Goal: Task Accomplishment & Management: Manage account settings

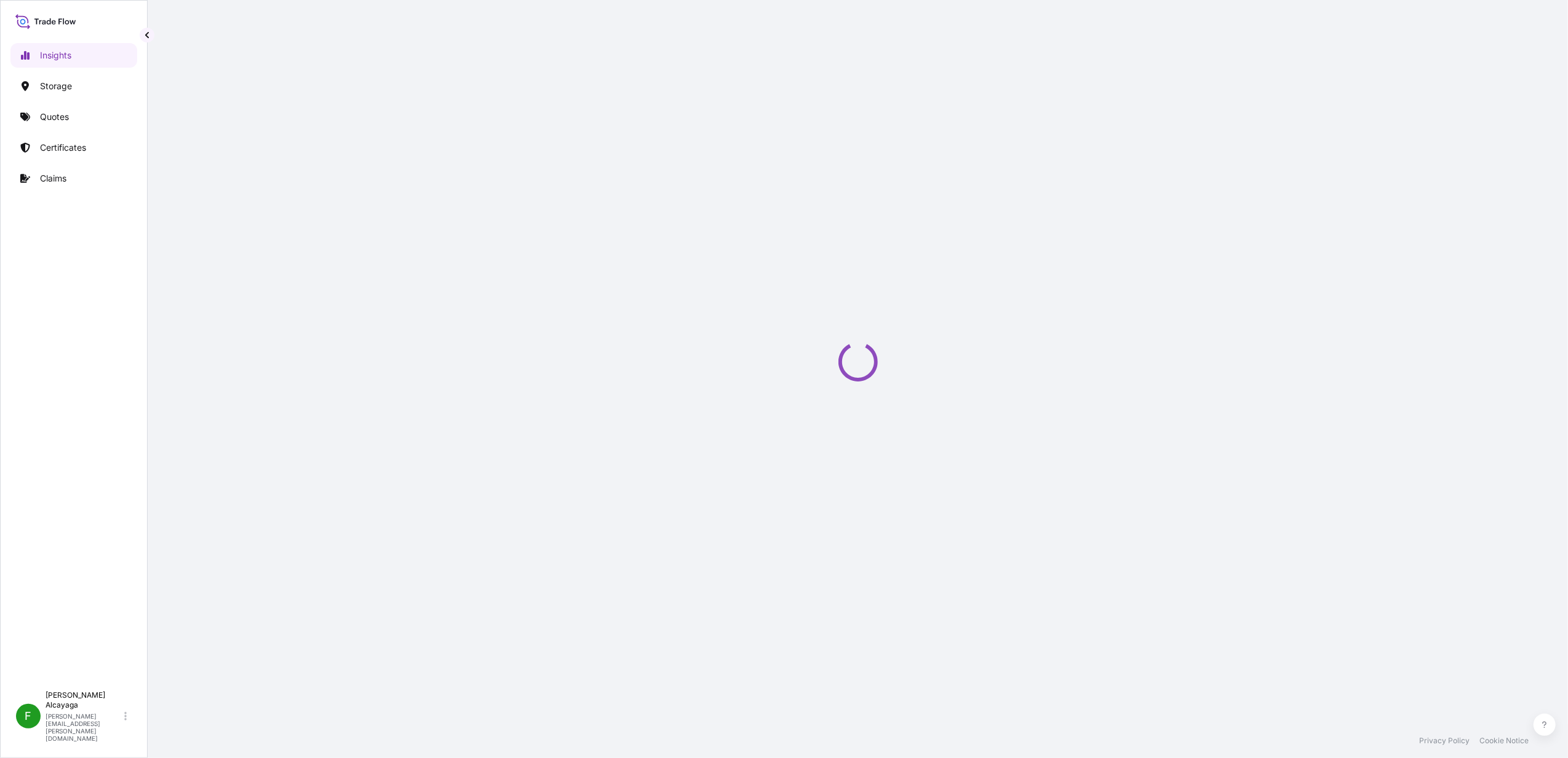
select select "2025"
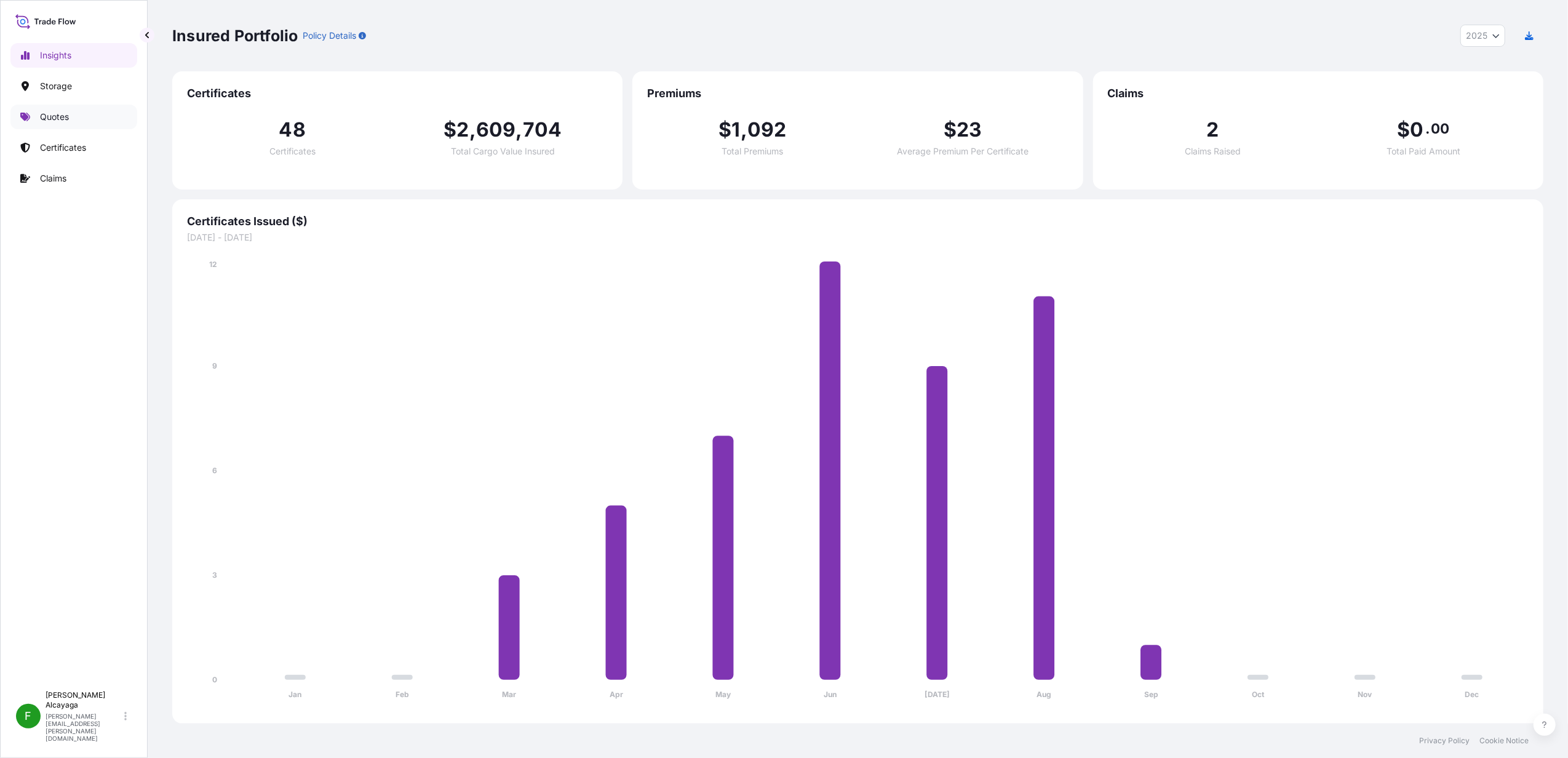
click at [72, 122] on link "Quotes" at bounding box center [73, 117] width 126 height 24
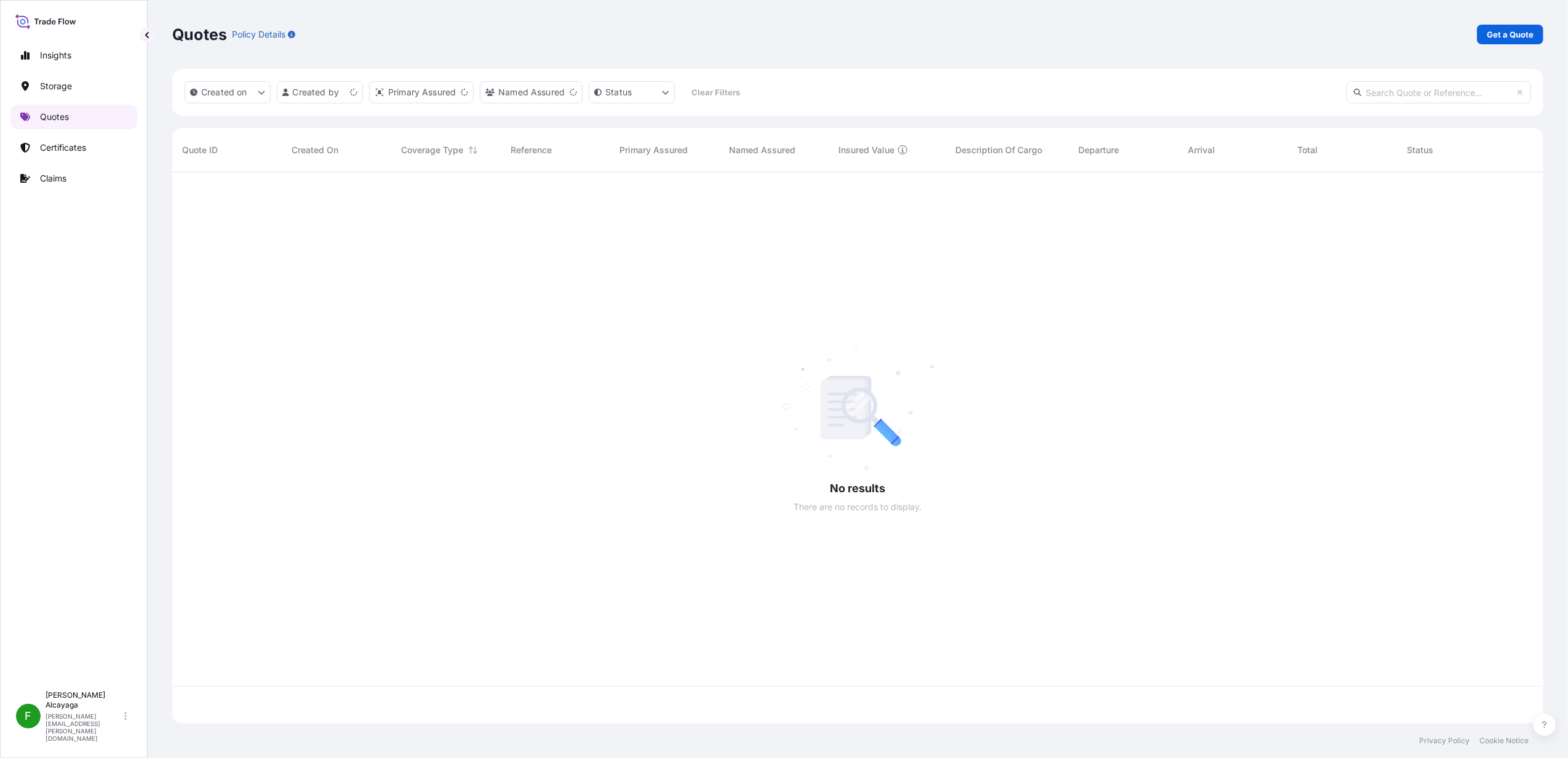
scroll to position [545, 1359]
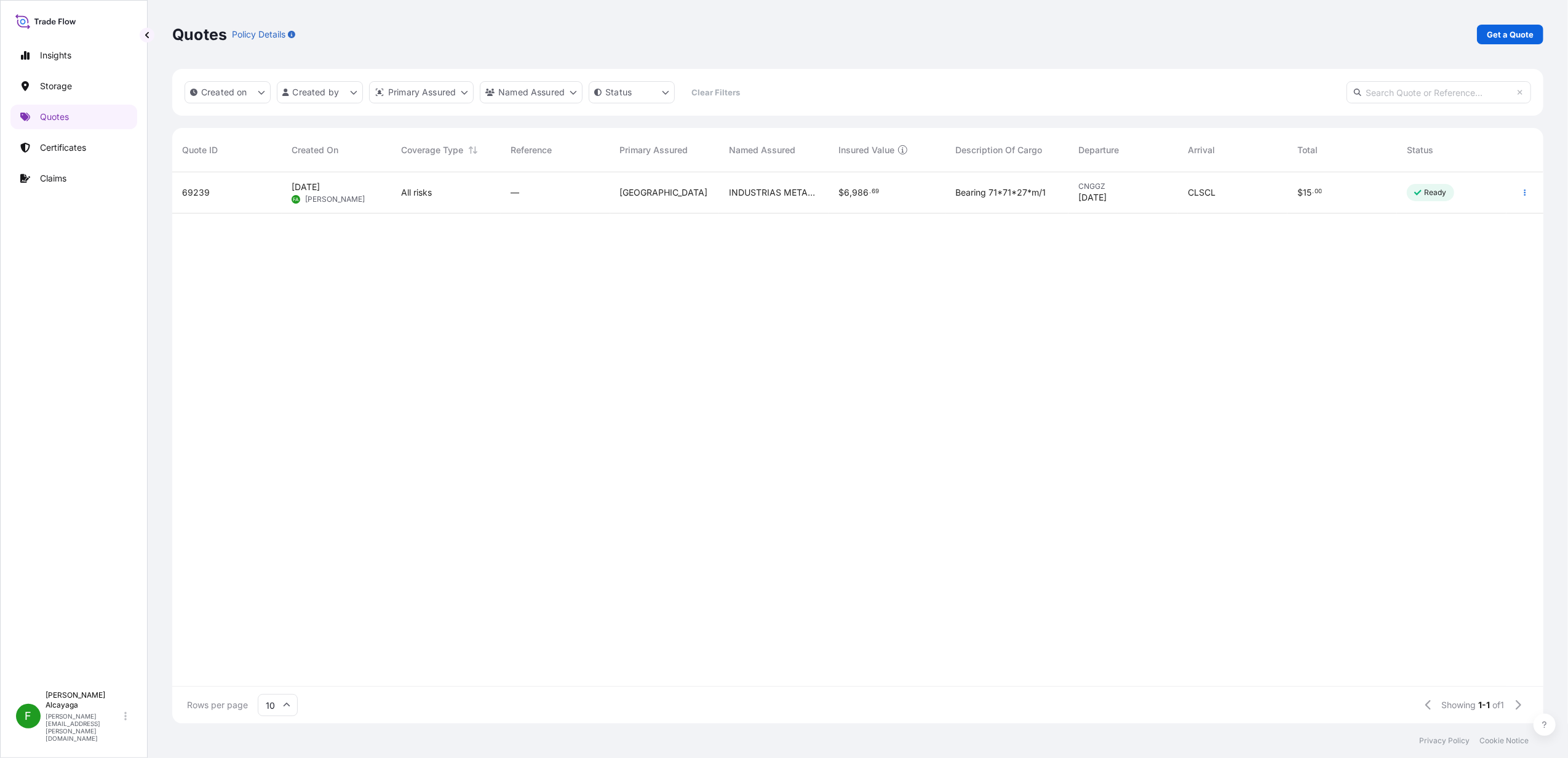
click at [887, 200] on div "$ 6 , 986 . 69" at bounding box center [887, 193] width 117 height 41
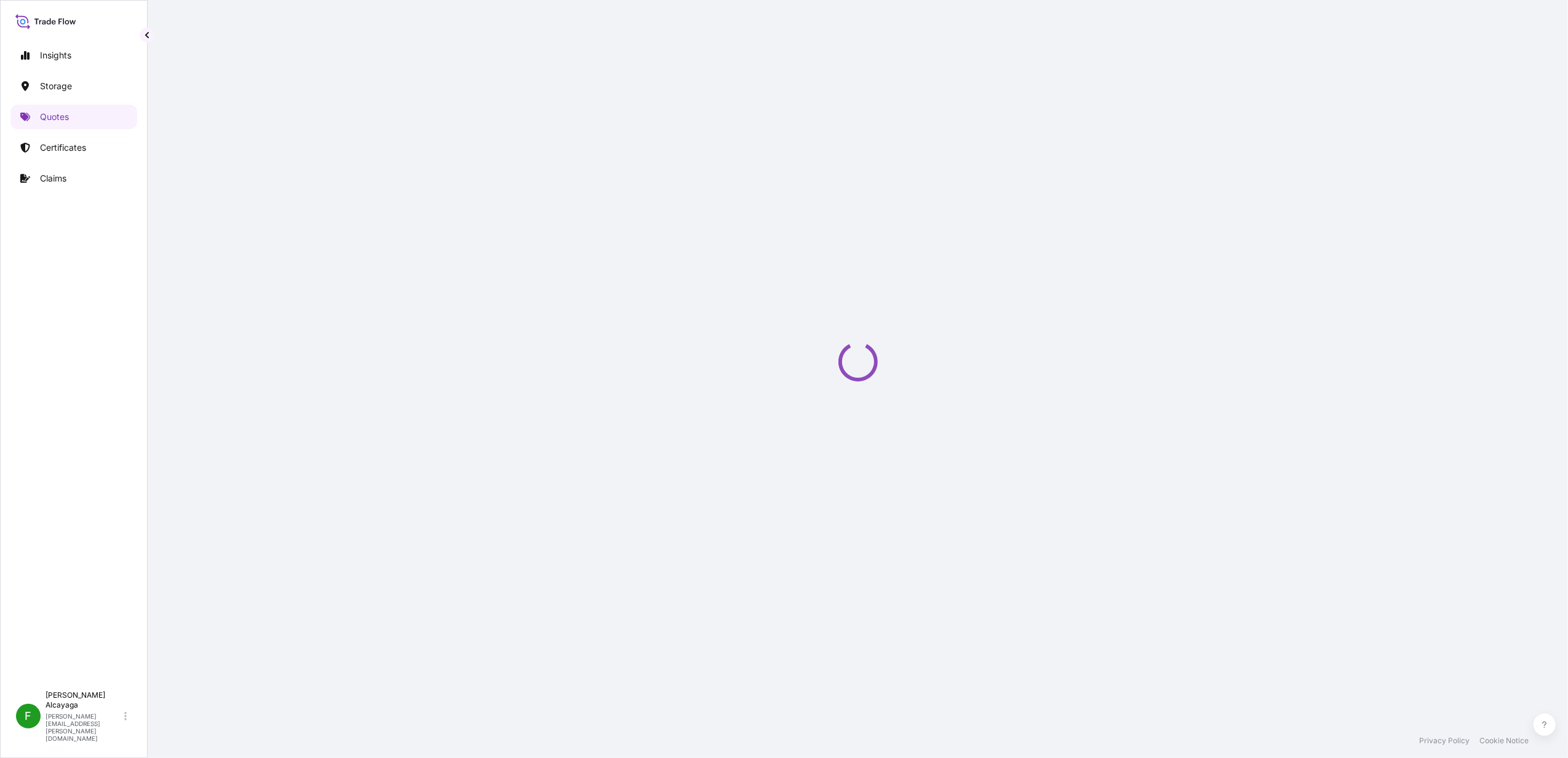
select select "Air"
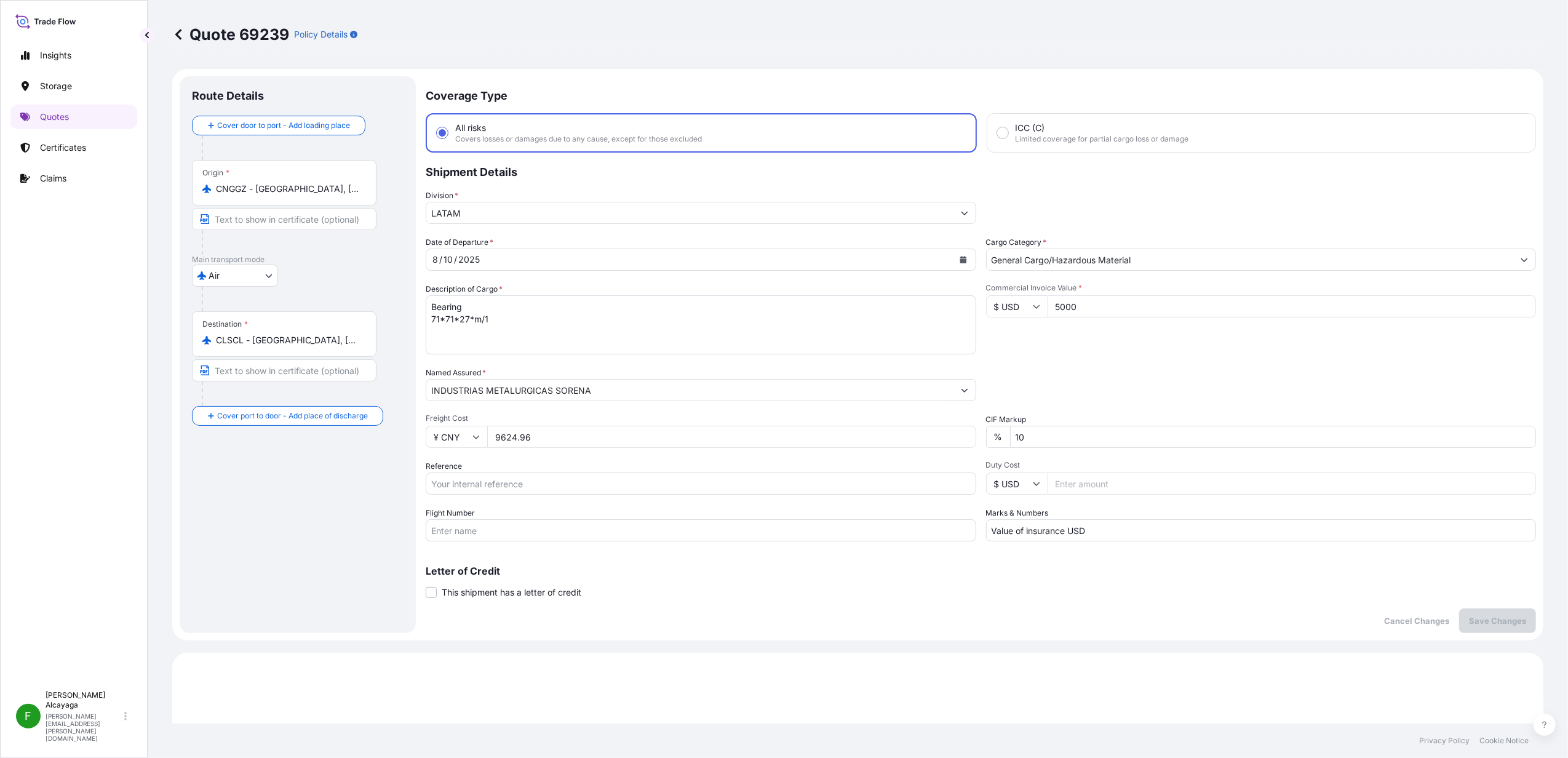
click at [456, 436] on input "¥ CNY" at bounding box center [456, 437] width 62 height 22
click at [451, 533] on div "$ USD" at bounding box center [456, 521] width 51 height 24
type input "$ USD"
drag, startPoint x: 537, startPoint y: 438, endPoint x: 429, endPoint y: 380, distance: 122.6
click at [429, 438] on div "$ USD 9624.96" at bounding box center [701, 437] width 551 height 22
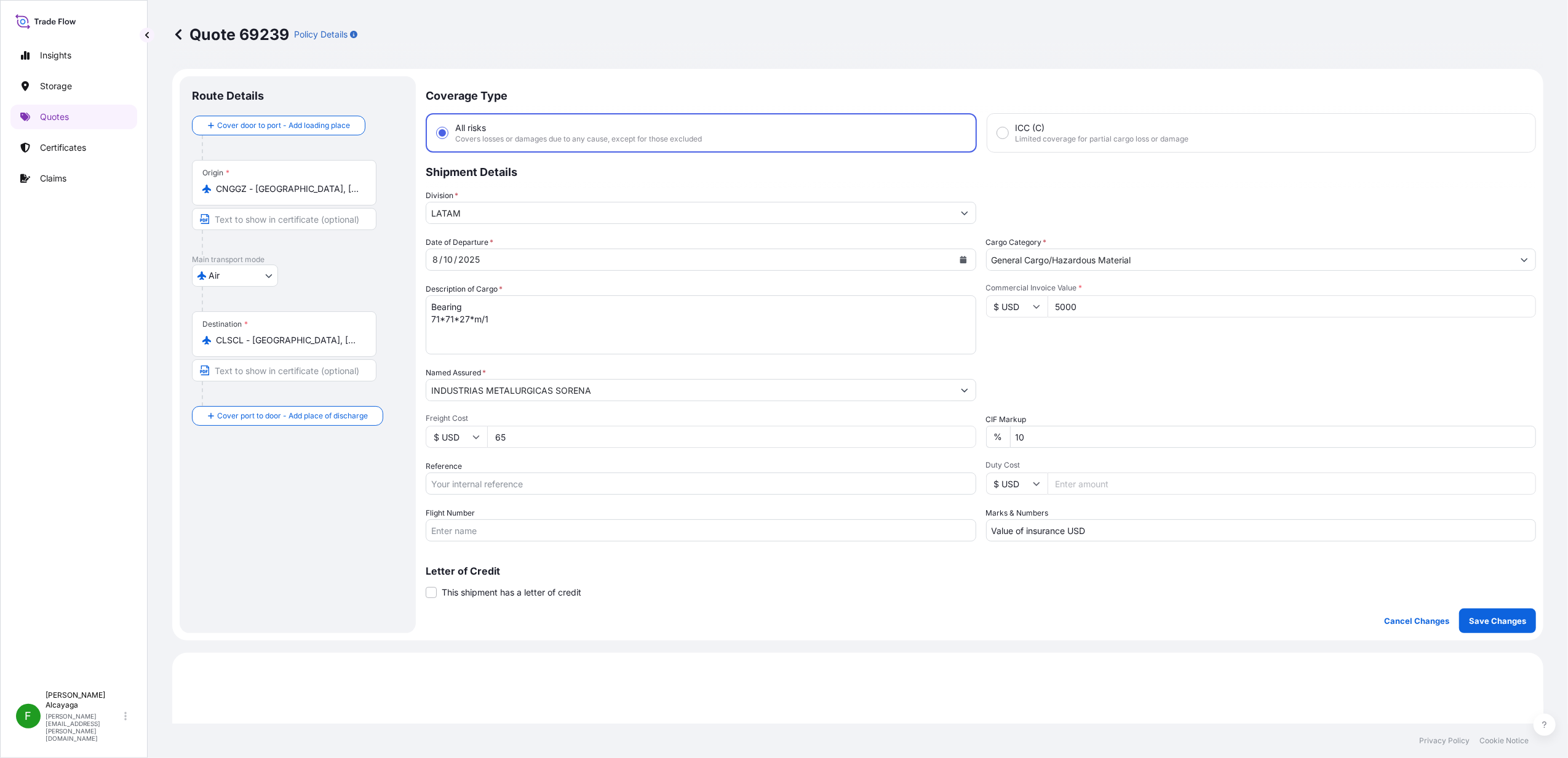
type input "65"
click at [1476, 620] on p "Save Changes" at bounding box center [1498, 621] width 57 height 12
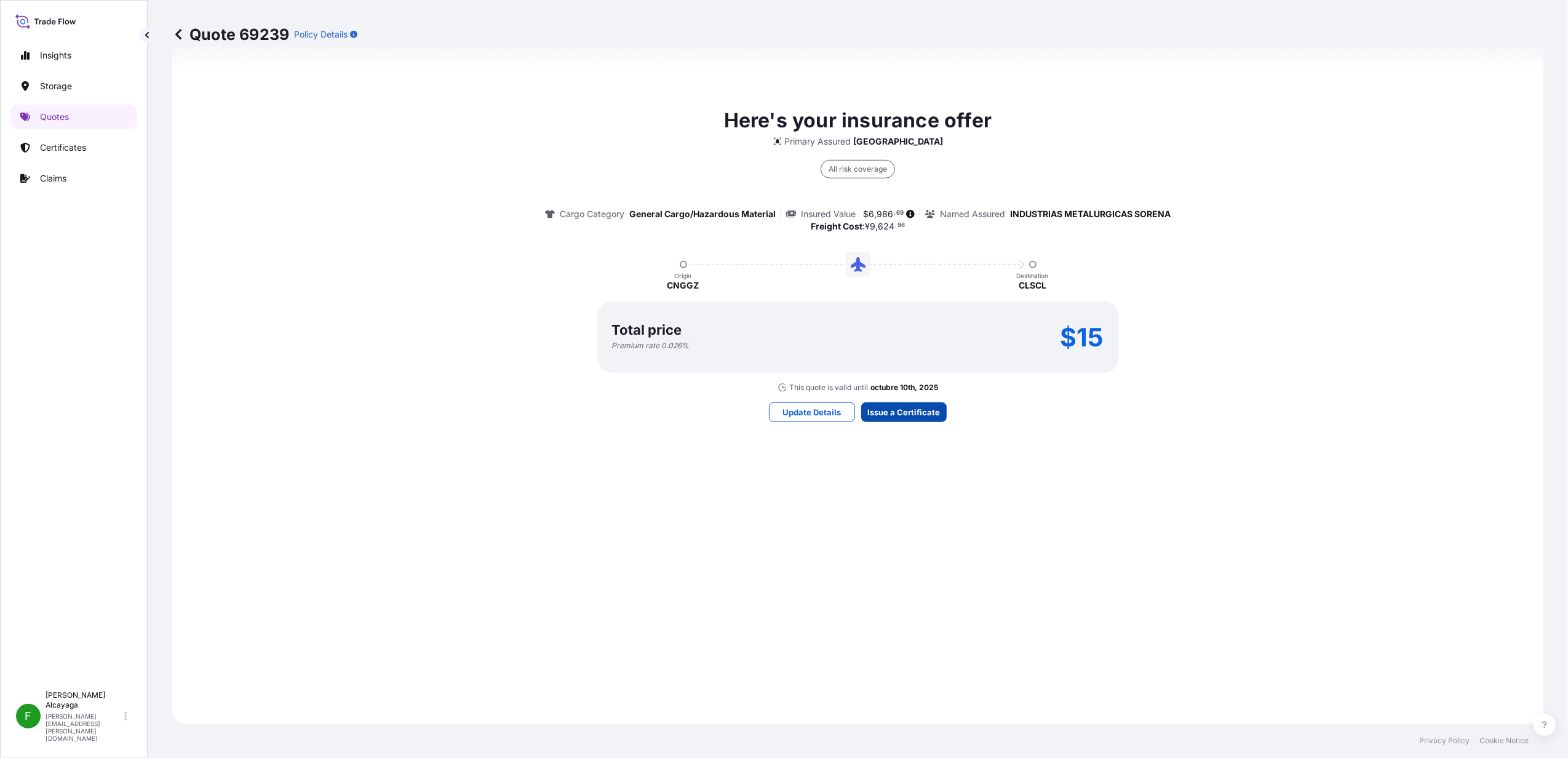
select select "Air"
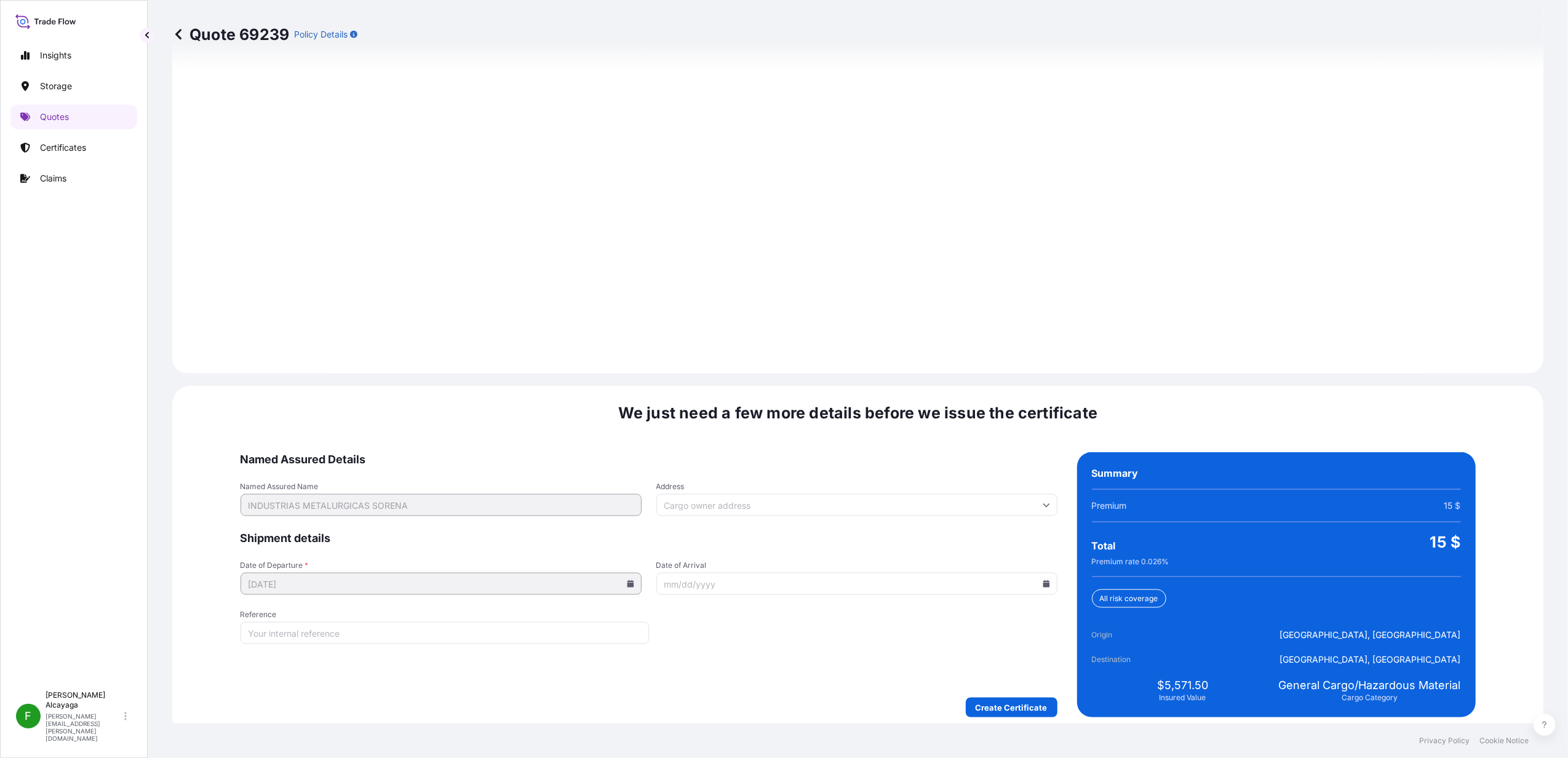
scroll to position [1575, 0]
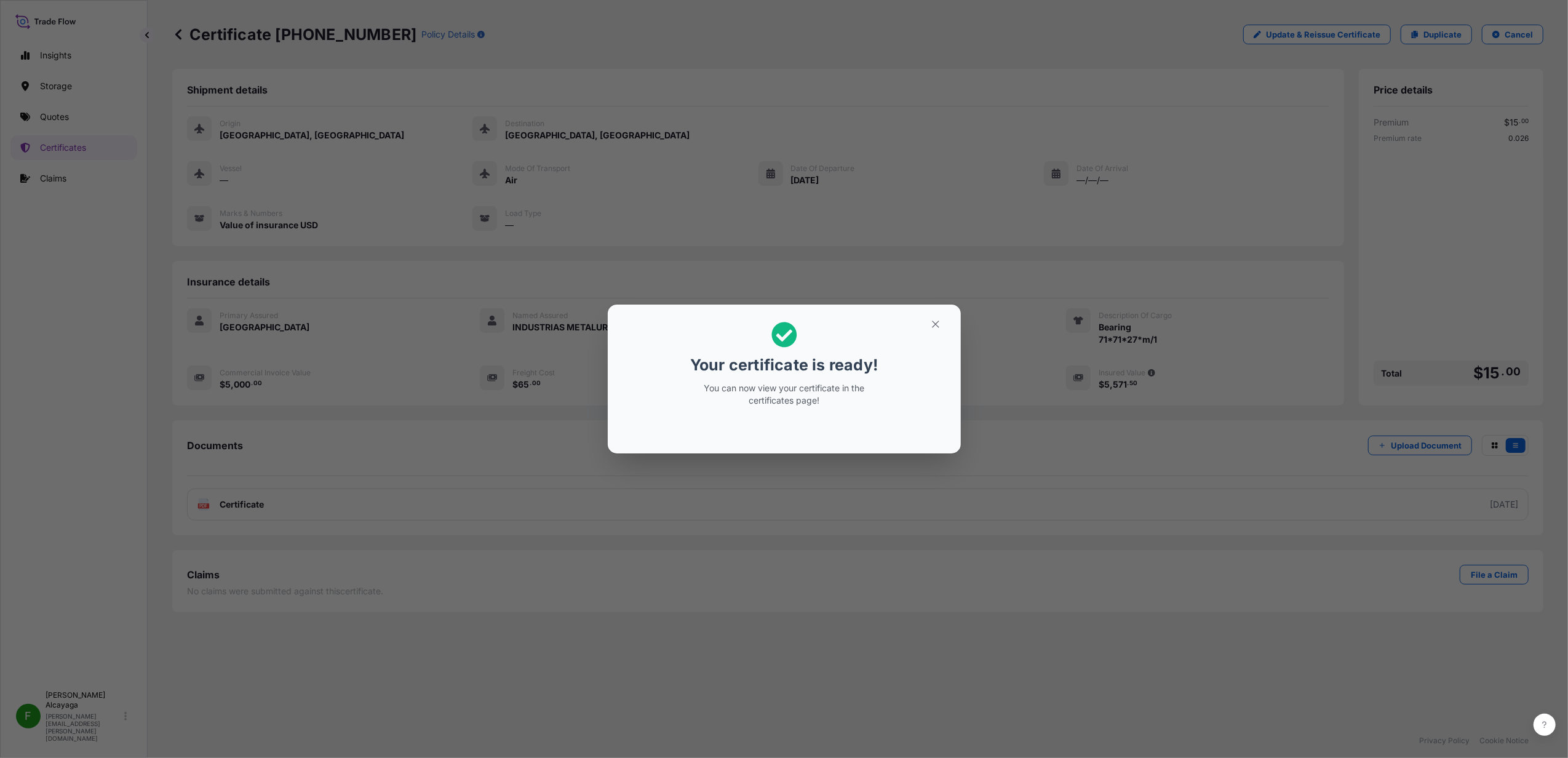
click at [952, 542] on div "Your certificate is ready! You can now view your certificate in the certificate…" at bounding box center [784, 379] width 1568 height 758
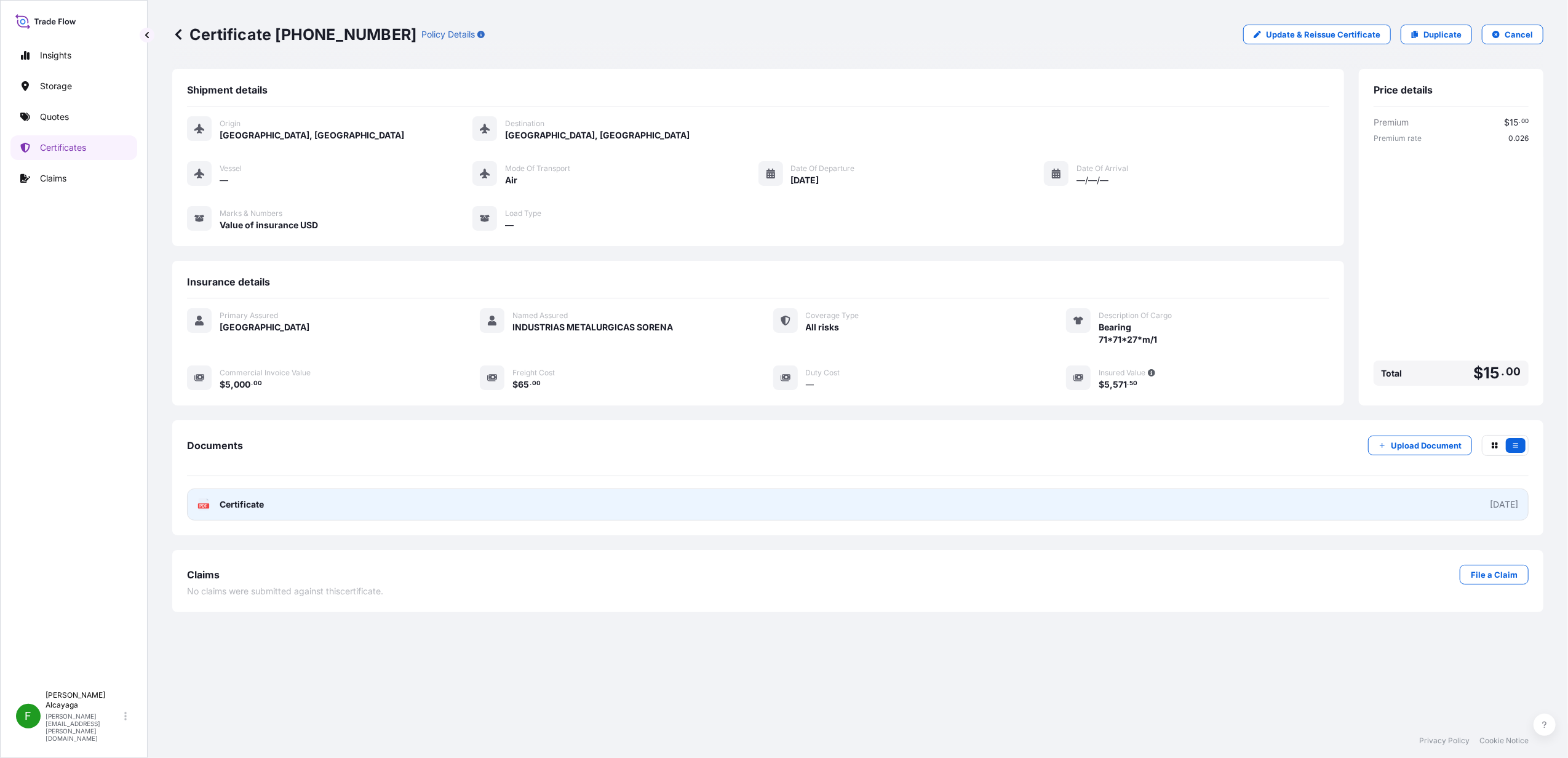
click at [311, 503] on link "PDF Certificate [DATE]" at bounding box center [858, 504] width 1342 height 32
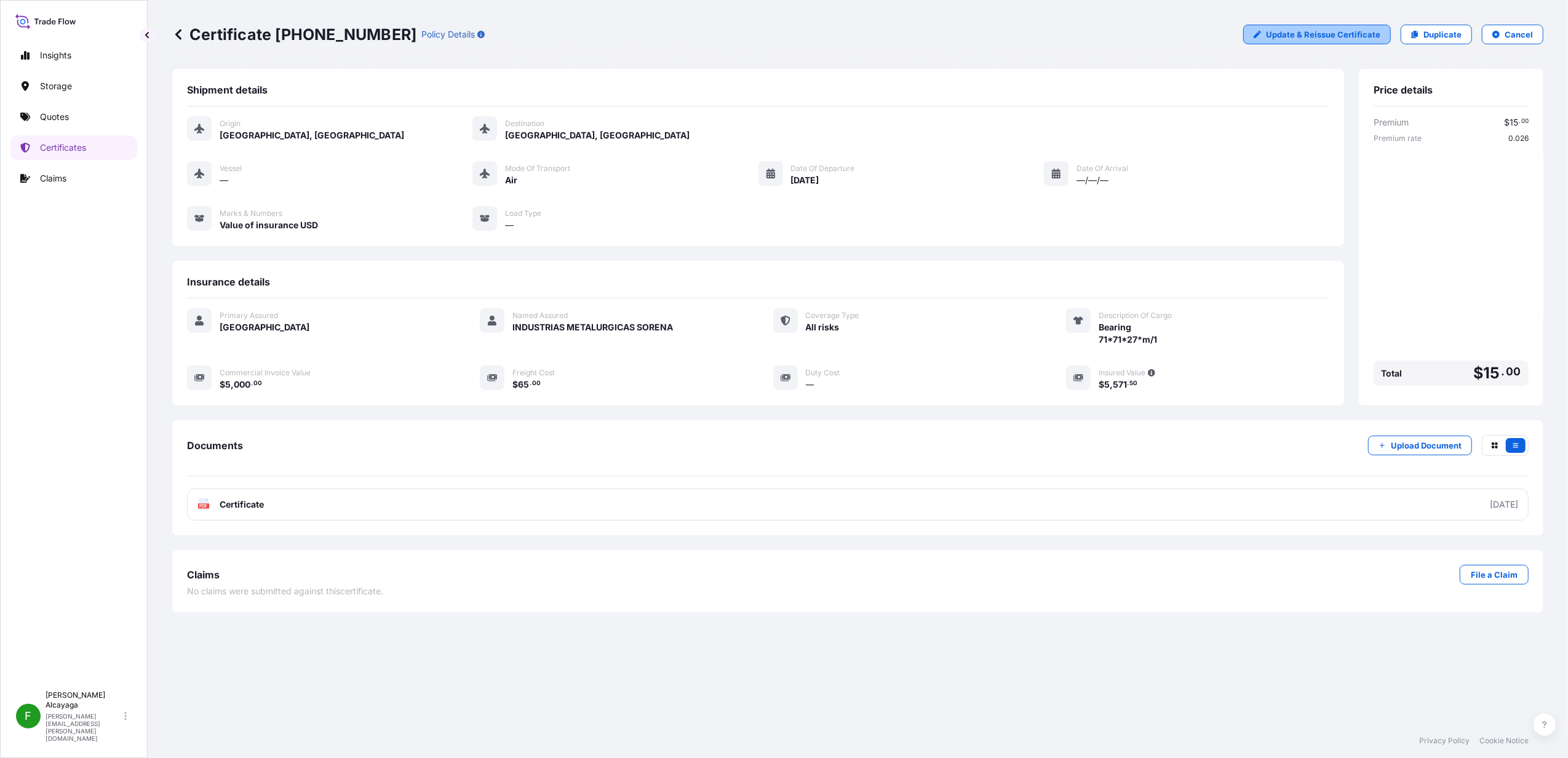
click at [1361, 35] on p "Update & Reissue Certificate" at bounding box center [1322, 34] width 114 height 12
select select "Air"
select select "31618"
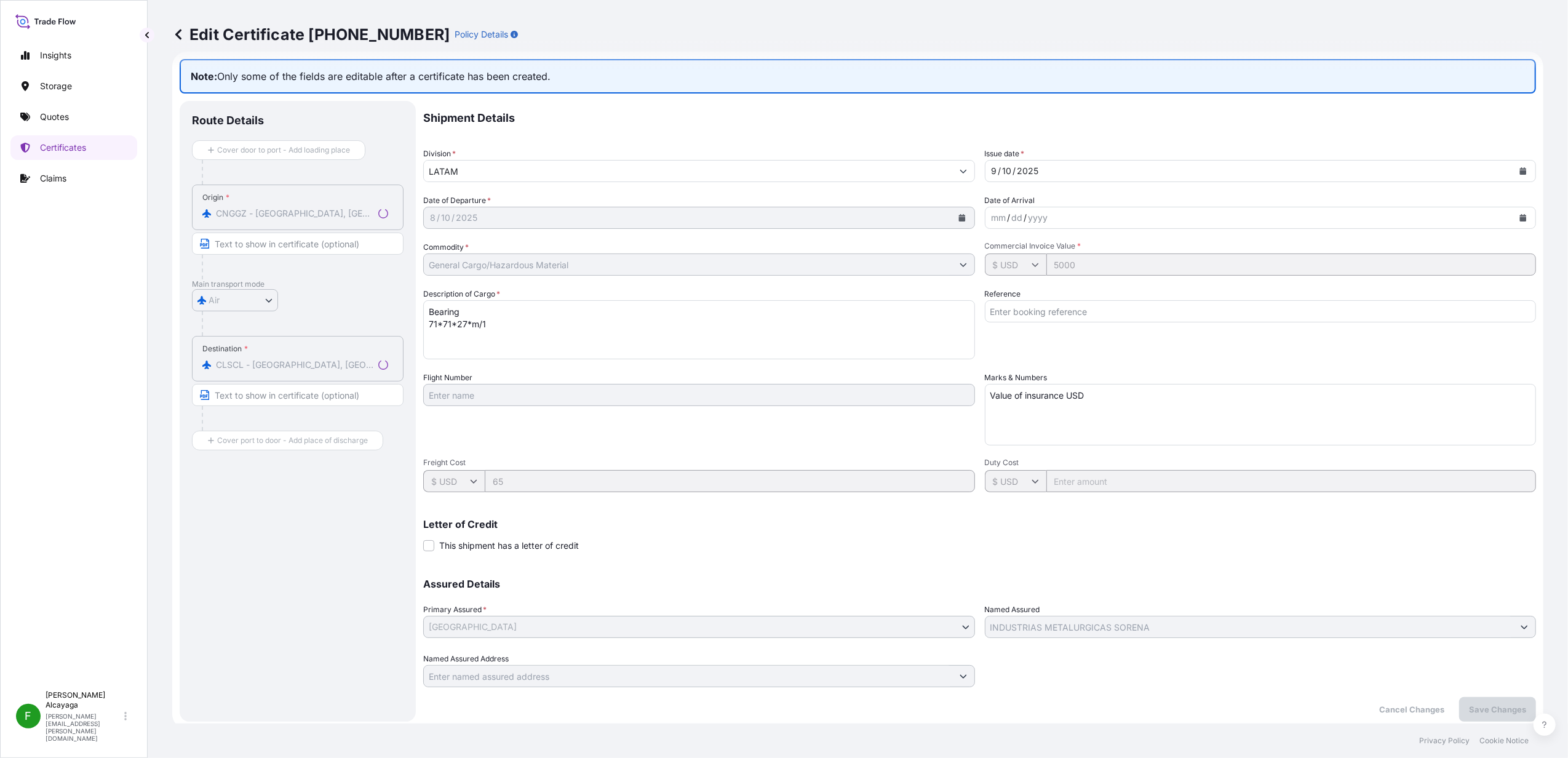
scroll to position [22, 0]
click at [1118, 397] on textarea "Value of insurance USD" at bounding box center [1261, 409] width 552 height 62
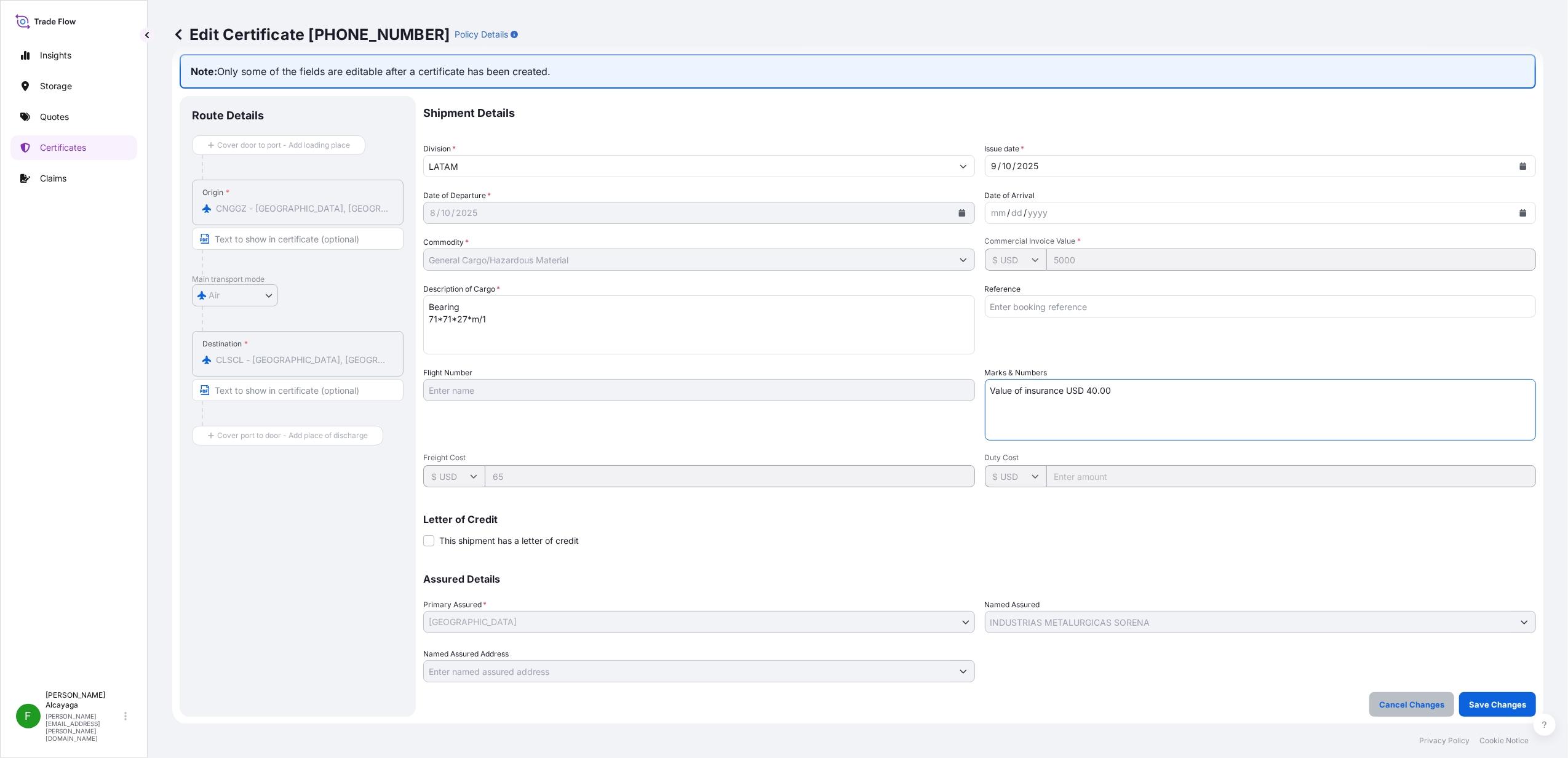
type textarea "Value of insurance USD 40.00"
click at [1477, 700] on p "Save Changes" at bounding box center [1498, 705] width 57 height 12
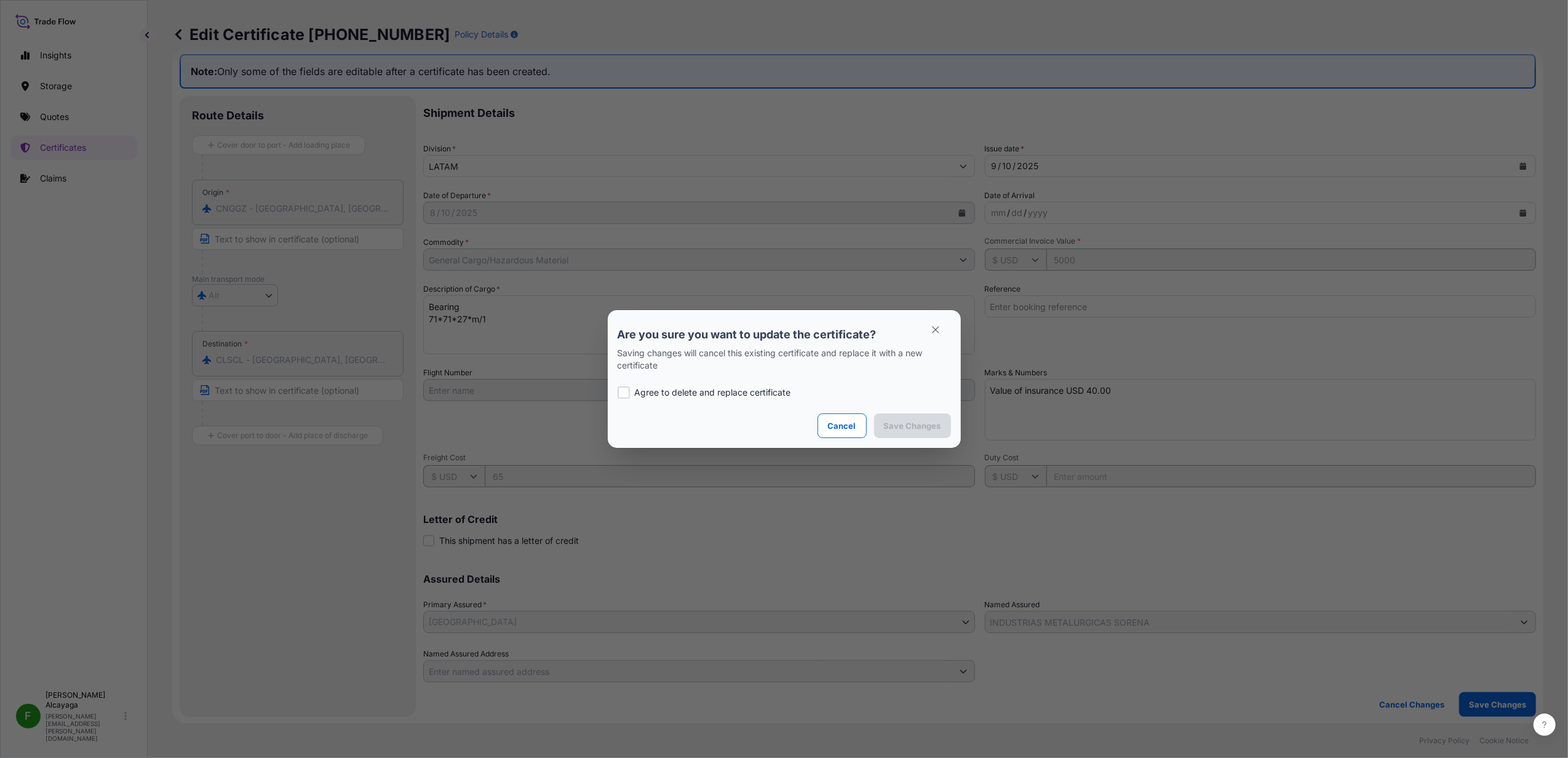
click at [749, 391] on p "Agree to delete and replace certificate" at bounding box center [713, 393] width 156 height 12
checkbox input "true"
click at [918, 432] on button "Save Changes" at bounding box center [913, 426] width 77 height 24
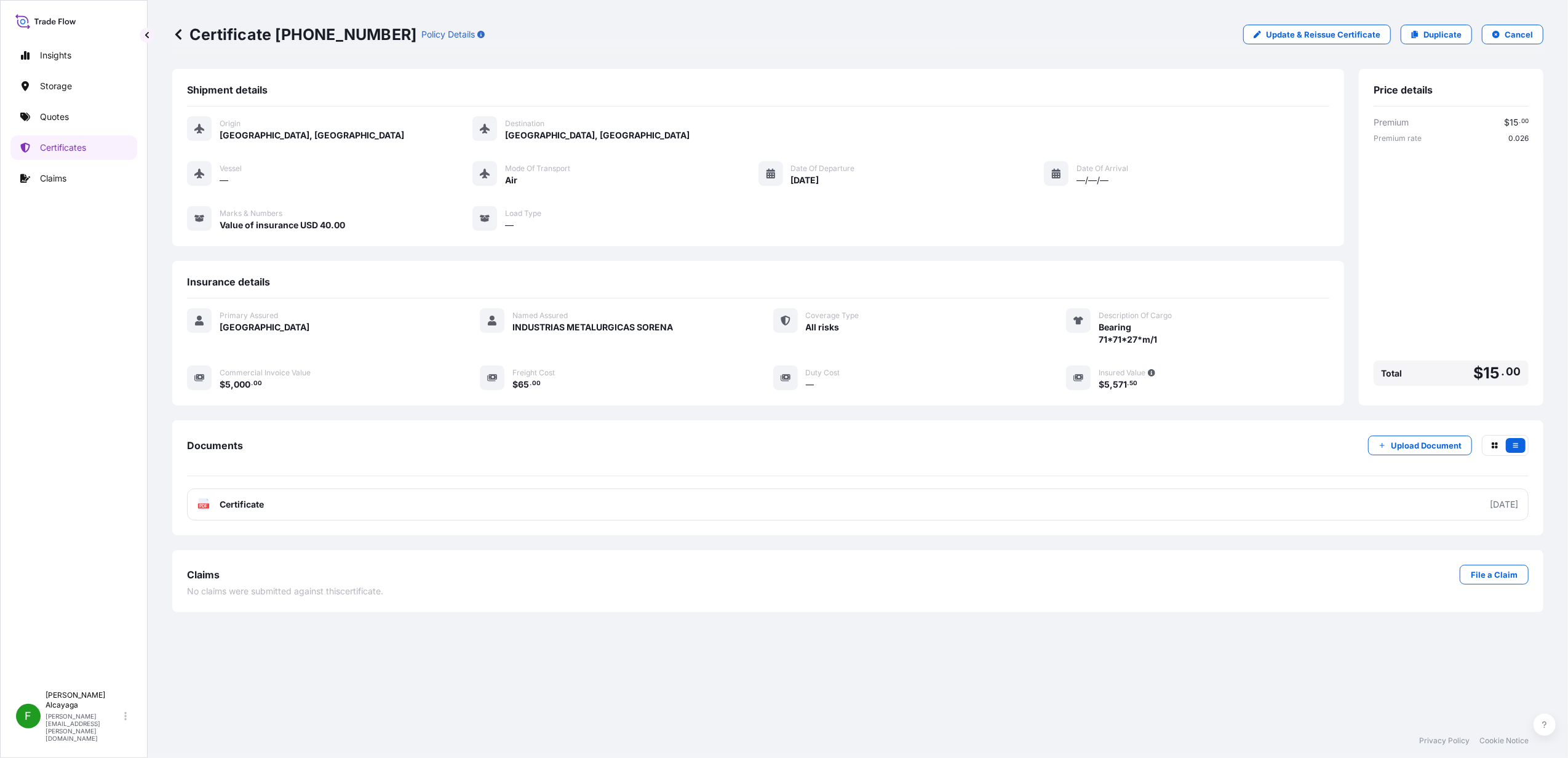
drag, startPoint x: 1408, startPoint y: 532, endPoint x: 1410, endPoint y: 525, distance: 7.3
click at [1408, 532] on div "Documents Upload Document PDF Certificate [DATE]" at bounding box center [858, 477] width 1371 height 115
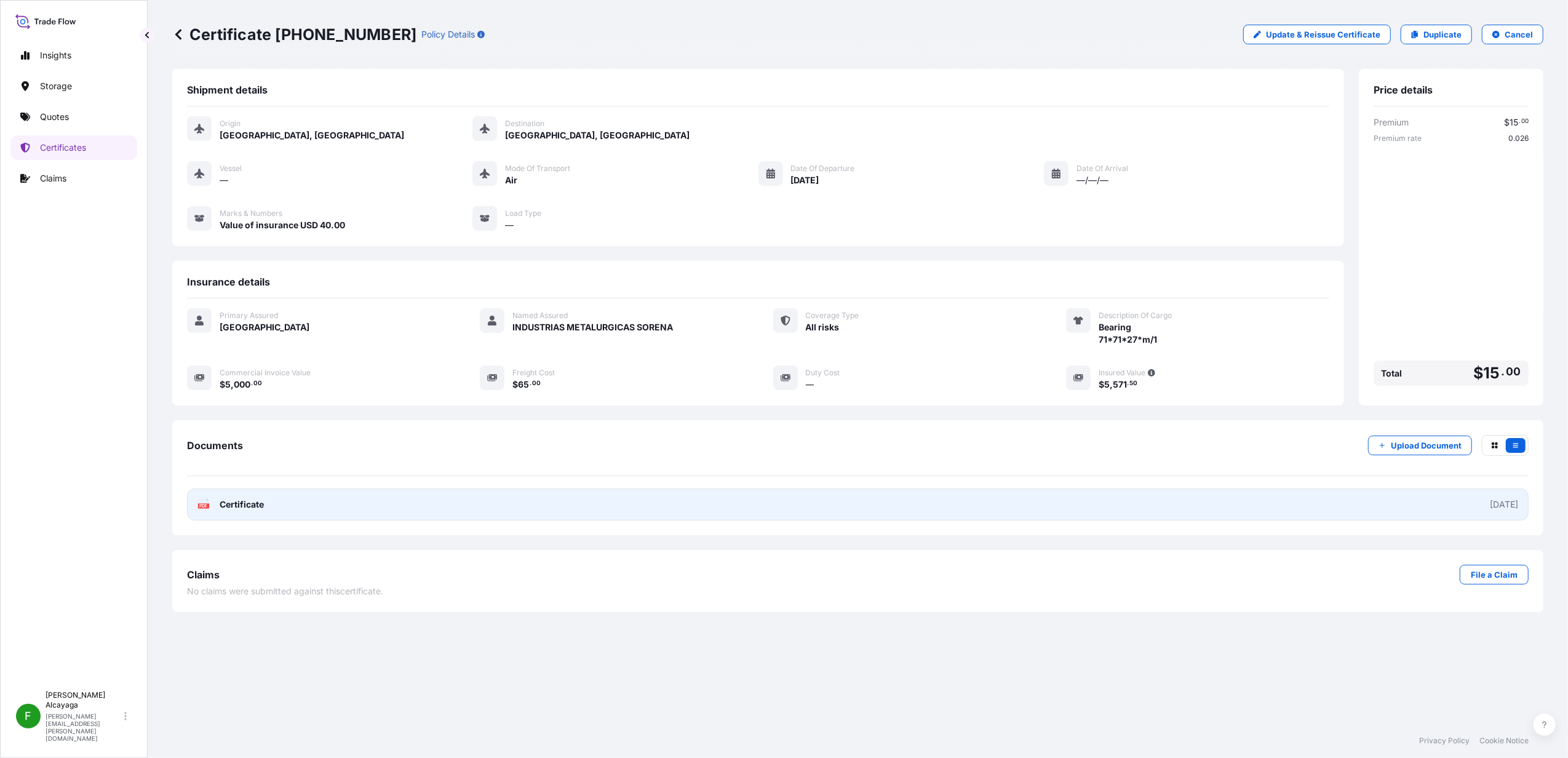
click at [1410, 518] on link "PDF Certificate [DATE]" at bounding box center [858, 504] width 1342 height 32
